Goal: Information Seeking & Learning: Learn about a topic

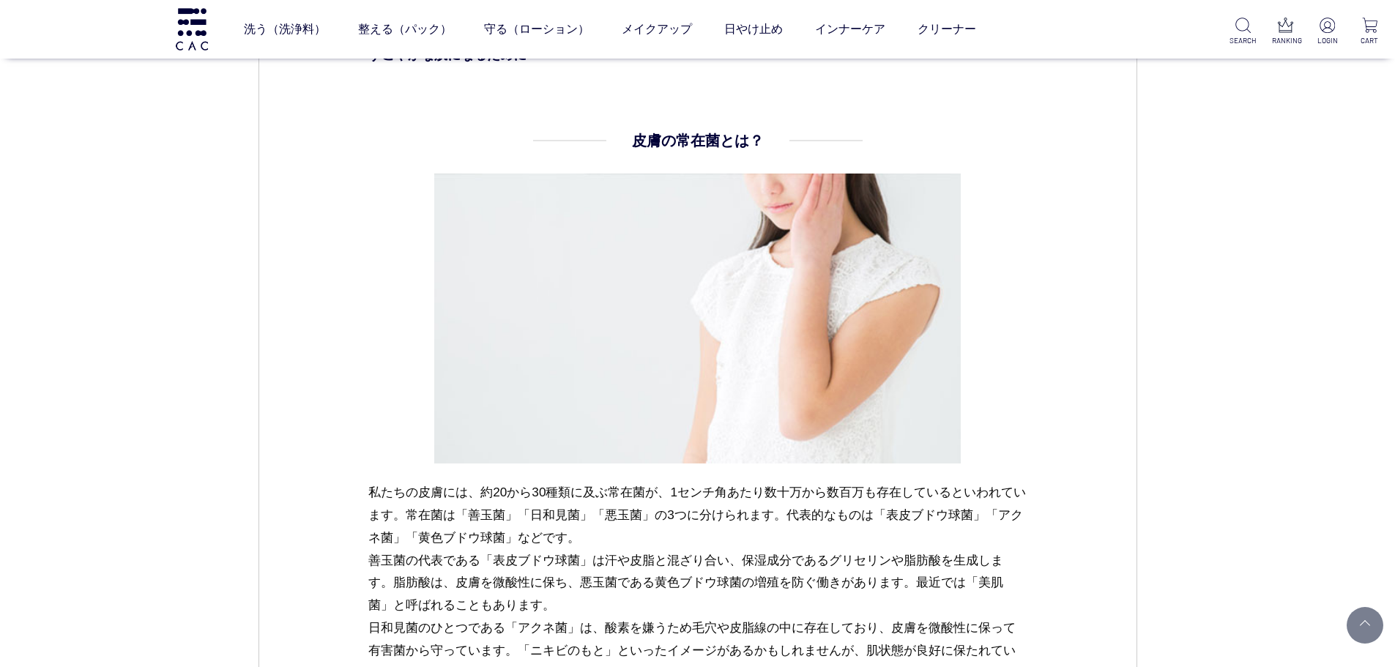
scroll to position [1172, 0]
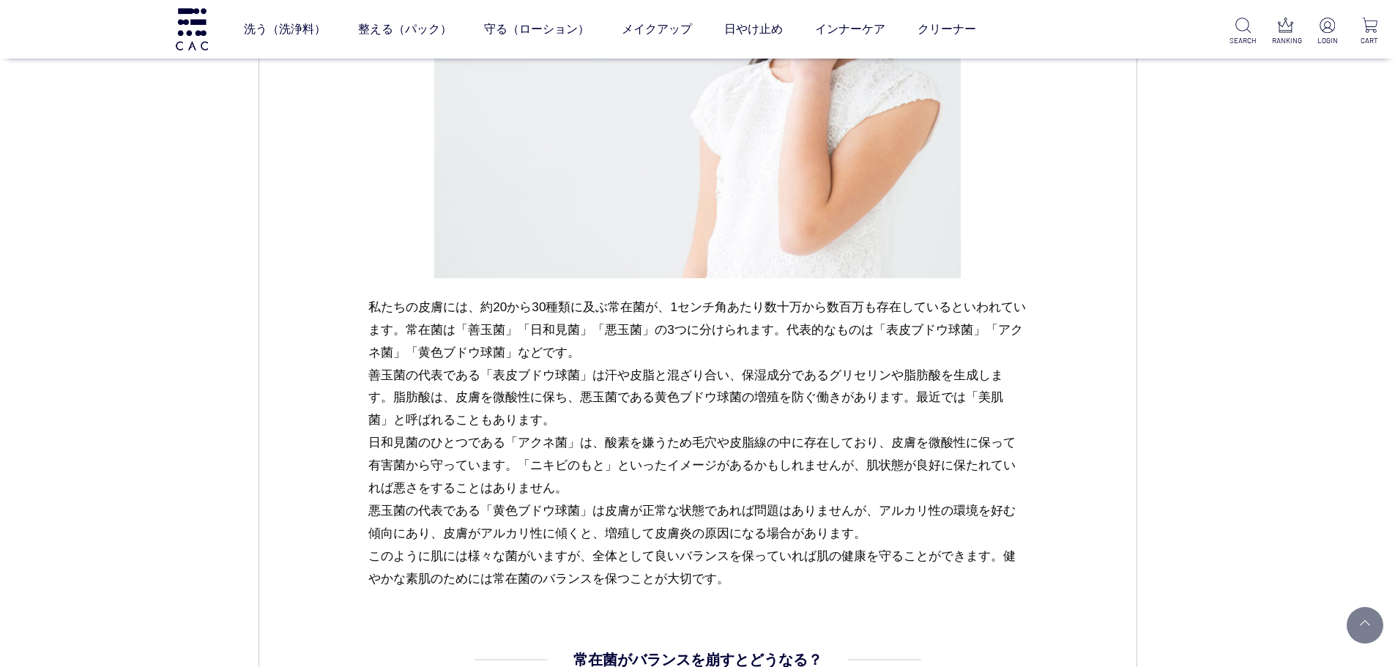
drag, startPoint x: 643, startPoint y: 352, endPoint x: 651, endPoint y: 423, distance: 70.8
click at [651, 423] on p "私たちの皮膚には、約20から30種類に及ぶ常在菌が、1センチ角あたり数十万から数百万も存在しているといわれています。常在菌は「善玉菌」「日和見菌」「悪玉菌」の…" at bounding box center [697, 443] width 658 height 294
drag, startPoint x: 651, startPoint y: 426, endPoint x: 652, endPoint y: 361, distance: 65.2
click at [652, 361] on p "私たちの皮膚には、約20から30種類に及ぶ常在菌が、1センチ角あたり数十万から数百万も存在しているといわれています。常在菌は「善玉菌」「日和見菌」「悪玉菌」の…" at bounding box center [697, 443] width 658 height 294
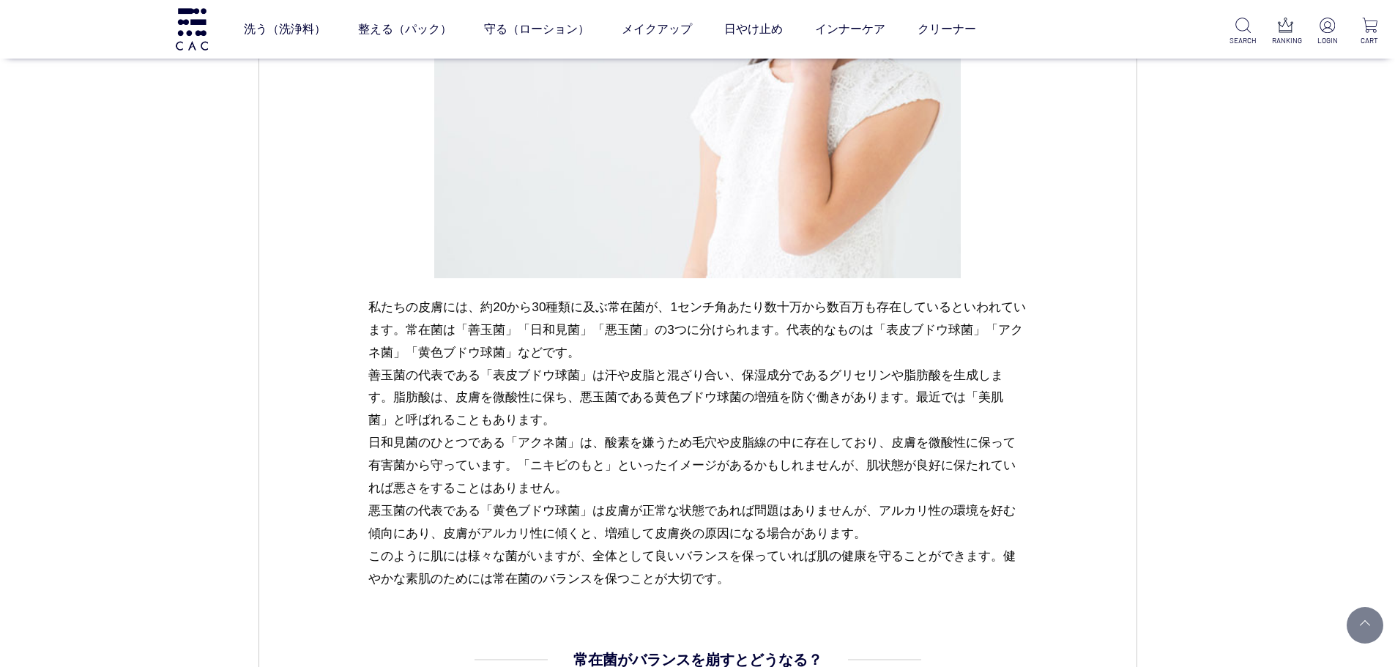
click at [652, 361] on p "私たちの皮膚には、約20から30種類に及ぶ常在菌が、1センチ角あたり数十万から数百万も存在しているといわれています。常在菌は「善玉菌」「日和見菌」「悪玉菌」の…" at bounding box center [697, 443] width 658 height 294
drag, startPoint x: 652, startPoint y: 349, endPoint x: 643, endPoint y: 425, distance: 76.7
click at [643, 425] on p "私たちの皮膚には、約20から30種類に及ぶ常在菌が、1センチ角あたり数十万から数百万も存在しているといわれています。常在菌は「善玉菌」「日和見菌」「悪玉菌」の…" at bounding box center [697, 443] width 658 height 294
drag, startPoint x: 676, startPoint y: 357, endPoint x: 631, endPoint y: 417, distance: 74.3
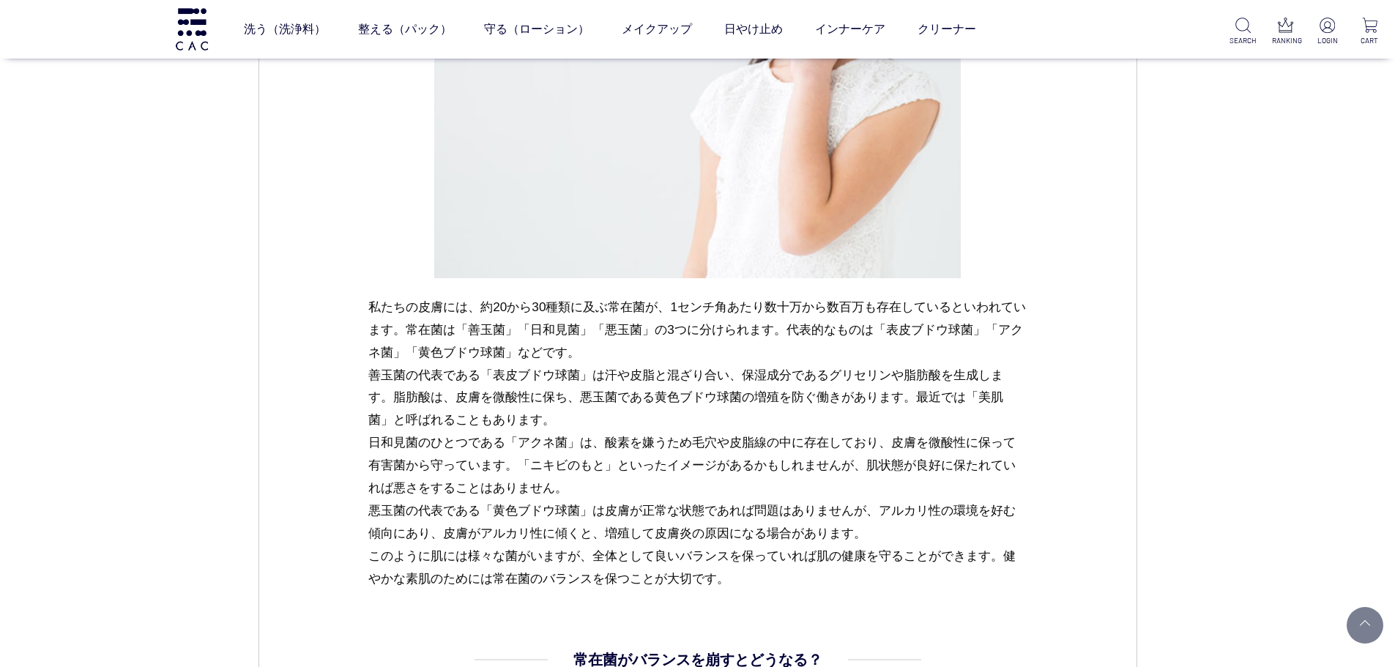
click at [631, 417] on p "私たちの皮膚には、約20から30種類に及ぶ常在菌が、1センチ角あたり数十万から数百万も存在しているといわれています。常在菌は「善玉菌」「日和見菌」「悪玉菌」の…" at bounding box center [697, 443] width 658 height 294
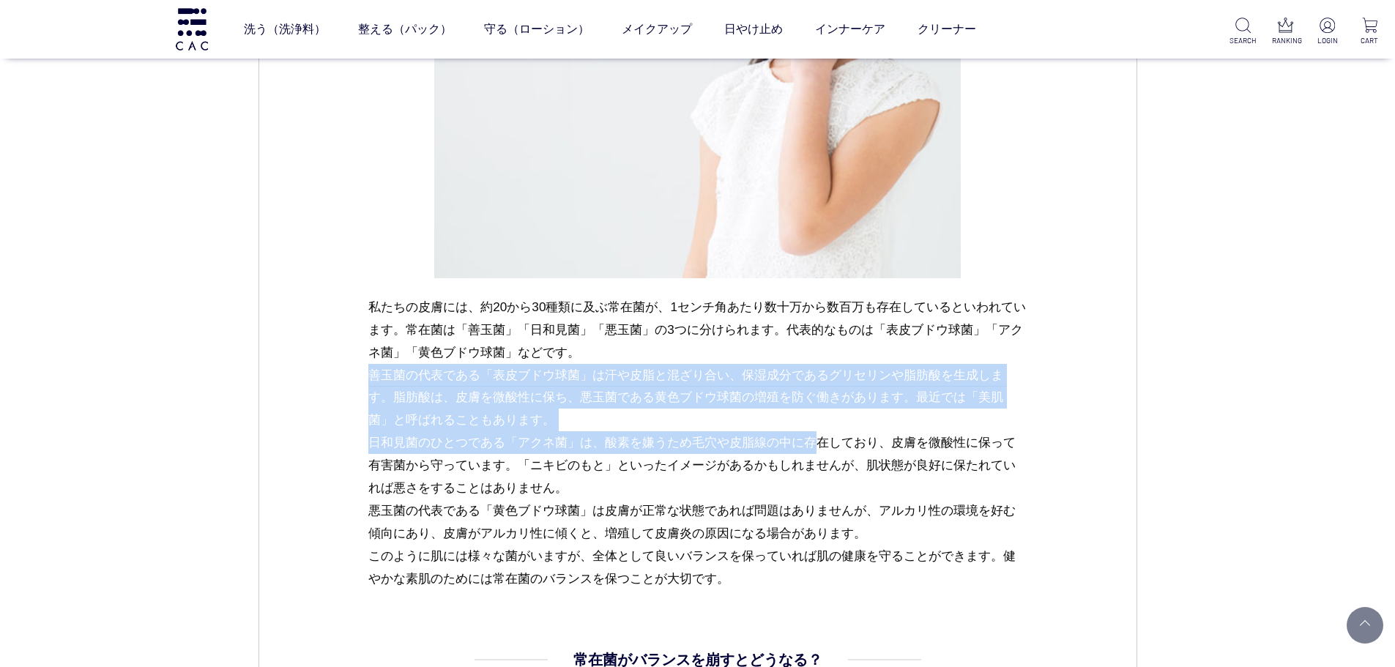
drag, startPoint x: 631, startPoint y: 425, endPoint x: 635, endPoint y: 445, distance: 20.8
click at [635, 445] on p "私たちの皮膚には、約20から30種類に及ぶ常在菌が、1センチ角あたり数十万から数百万も存在しているといわれています。常在菌は「善玉菌」「日和見菌」「悪玉菌」の…" at bounding box center [697, 443] width 658 height 294
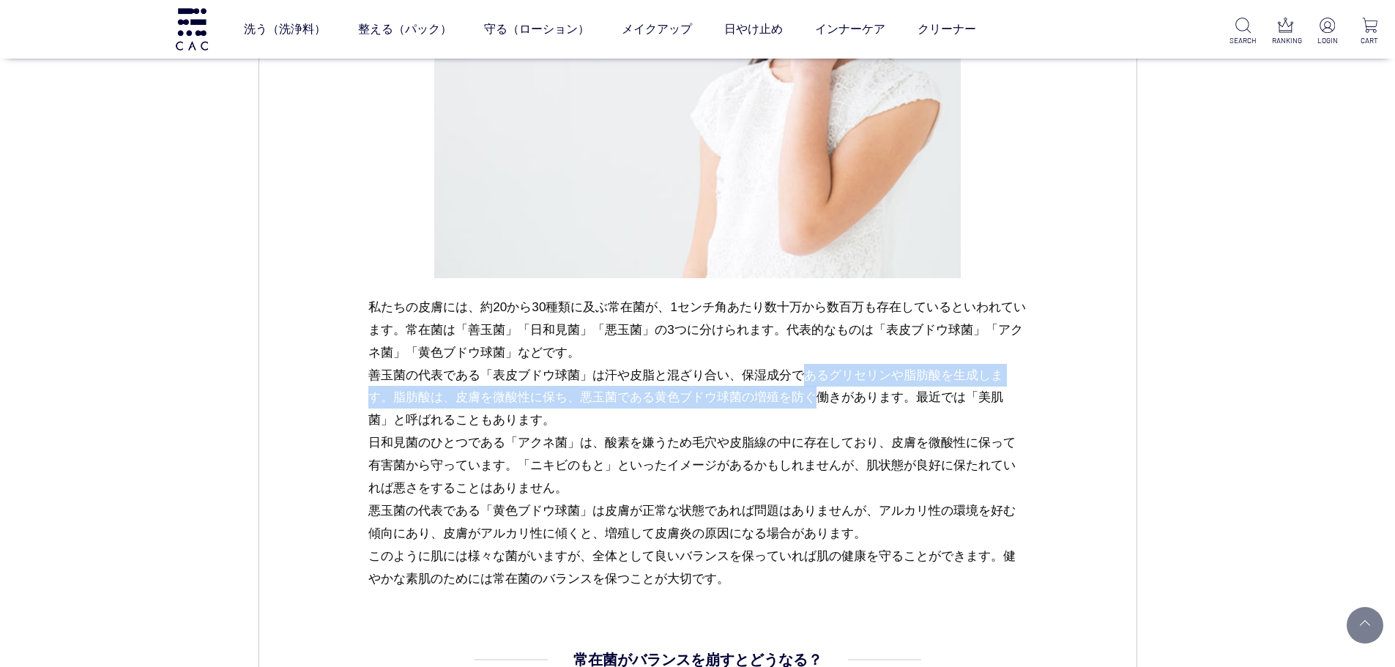
drag, startPoint x: 623, startPoint y: 366, endPoint x: 631, endPoint y: 402, distance: 36.8
click at [631, 402] on p "私たちの皮膚には、約20から30種類に及ぶ常在菌が、1センチ角あたり数十万から数百万も存在しているといわれています。常在菌は「善玉菌」「日和見菌」「悪玉菌」の…" at bounding box center [697, 443] width 658 height 294
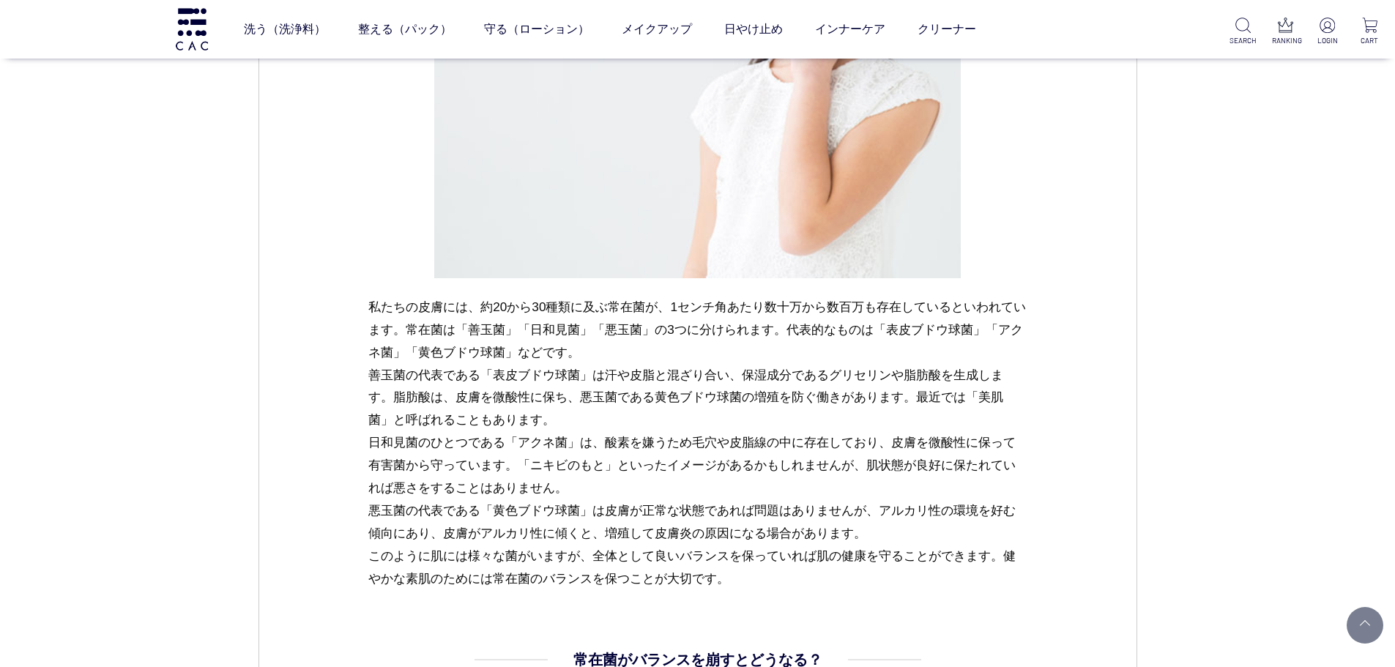
click at [613, 420] on p "私たちの皮膚には、約20から30種類に及ぶ常在菌が、1センチ角あたり数十万から数百万も存在しているといわれています。常在菌は「善玉菌」「日和見菌」「悪玉菌」の…" at bounding box center [697, 443] width 658 height 294
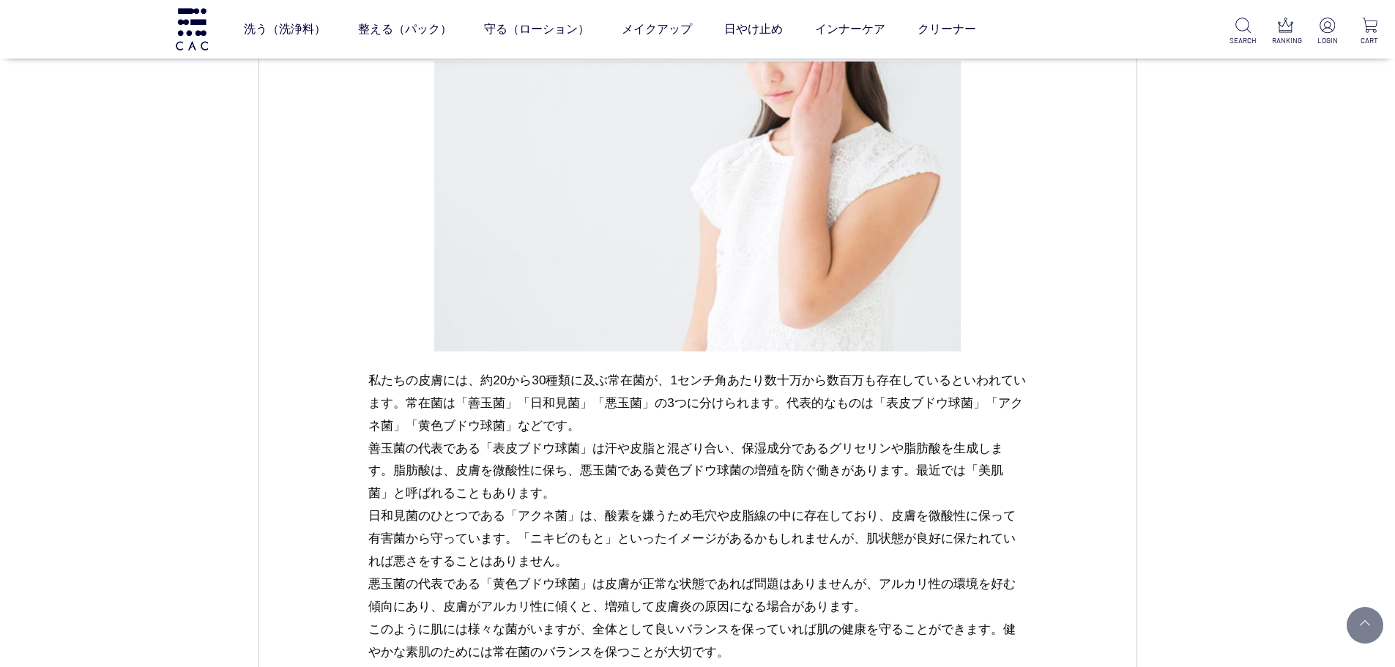
scroll to position [1245, 0]
